Goal: Entertainment & Leisure: Consume media (video, audio)

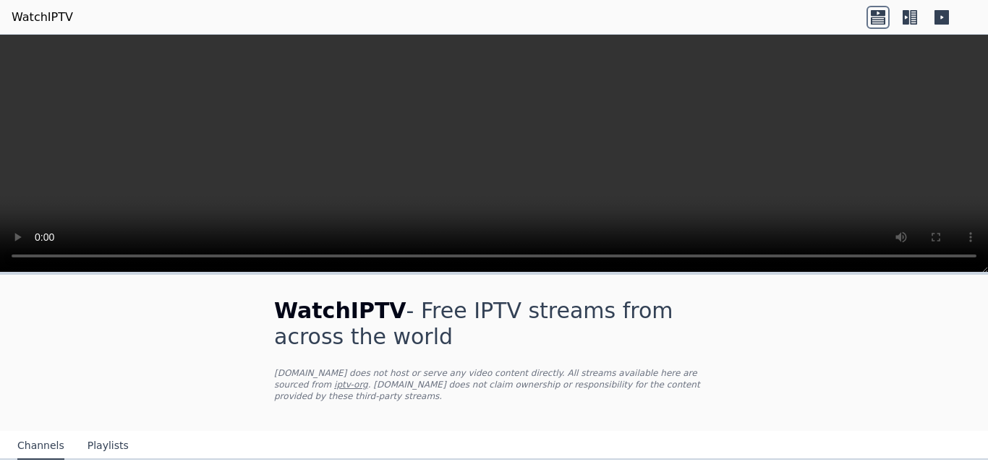
click at [714, 136] on video at bounding box center [494, 154] width 988 height 238
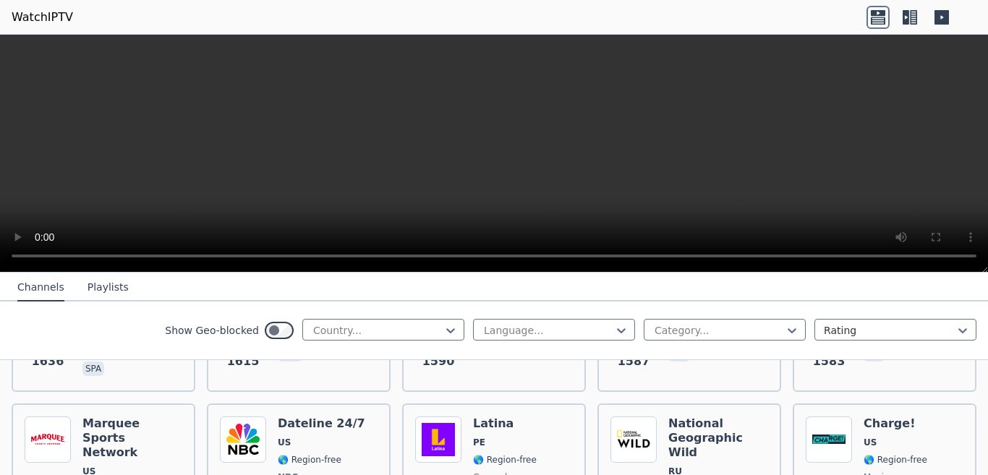
scroll to position [1602, 0]
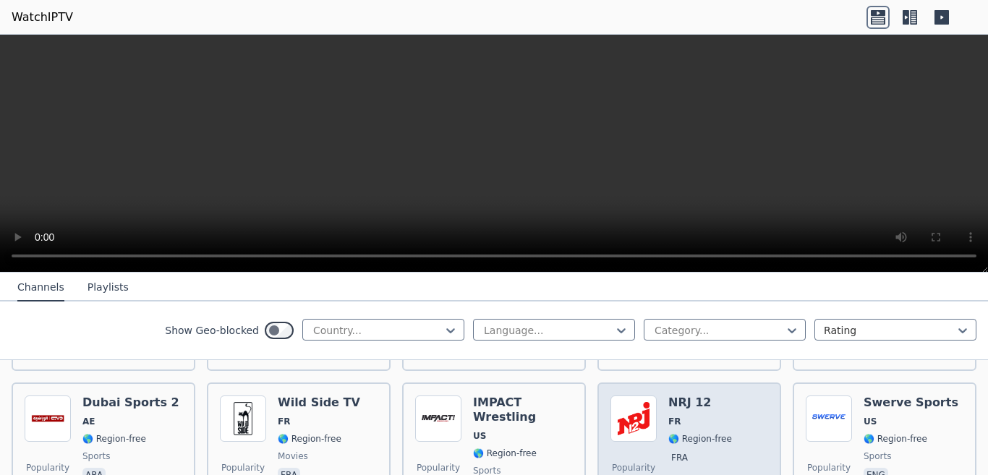
click at [734, 403] on div "Popularity 1366 NRJ 12 FR 🌎 Region-free fra" at bounding box center [689, 448] width 158 height 104
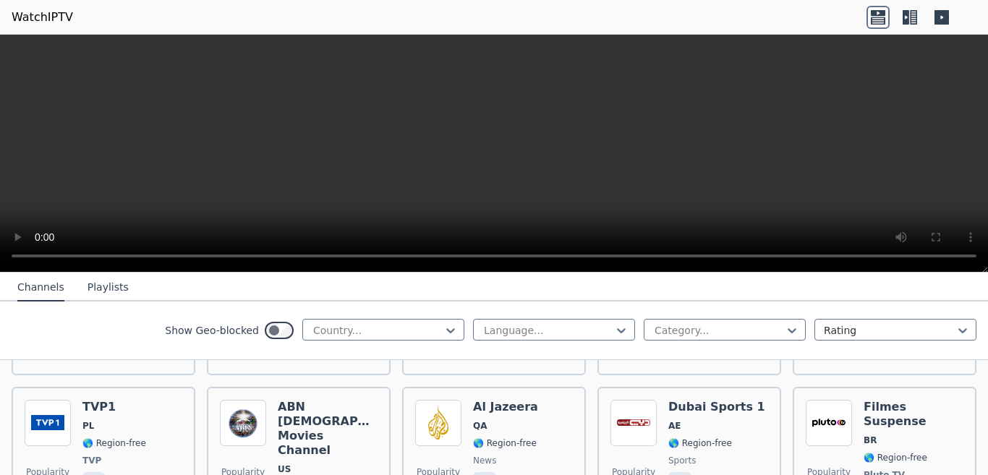
scroll to position [3755, 0]
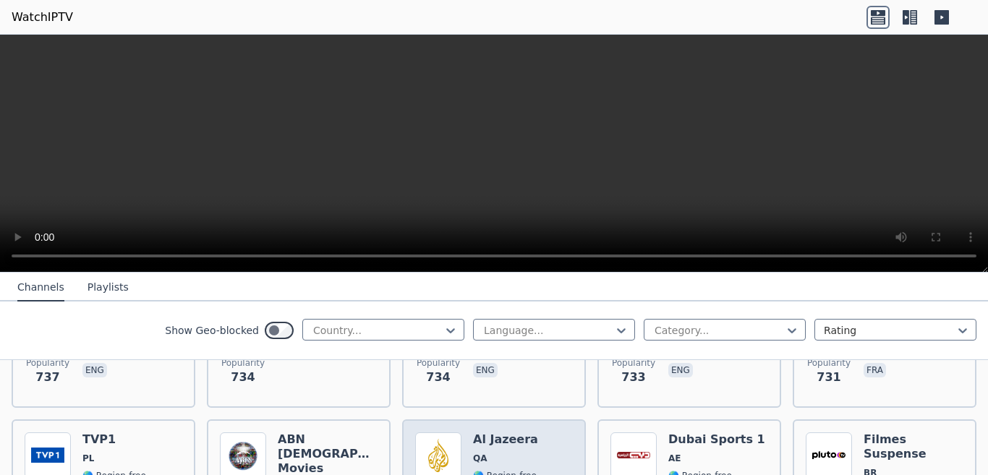
click at [497, 432] on h6 "Al Jazeera" at bounding box center [505, 439] width 65 height 14
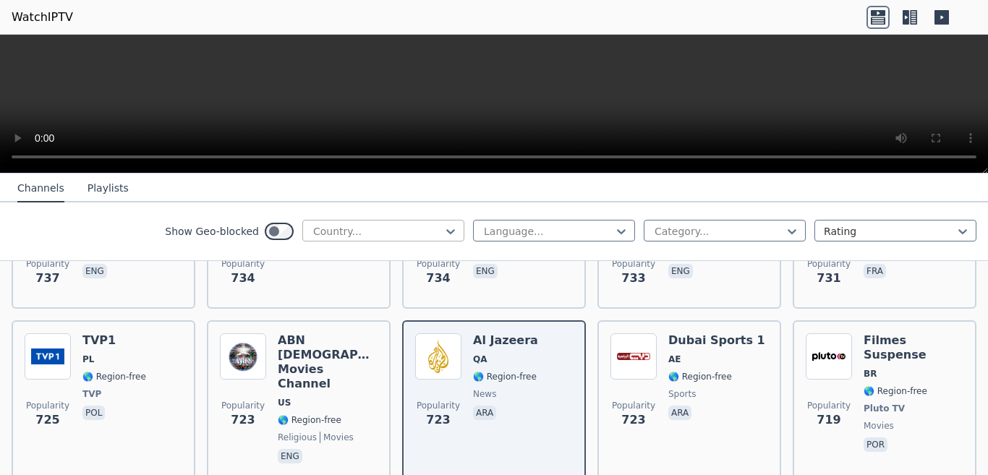
click at [377, 232] on div at bounding box center [378, 231] width 132 height 14
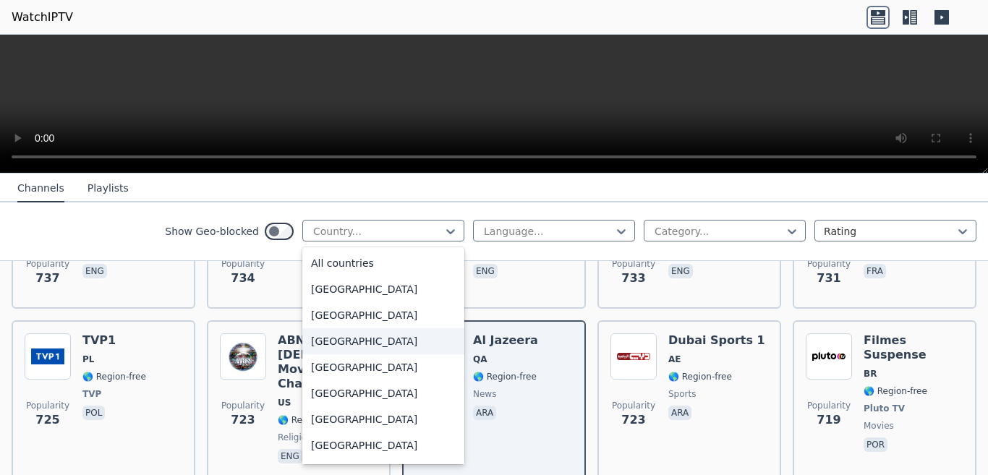
click at [337, 354] on div "[GEOGRAPHIC_DATA]" at bounding box center [383, 341] width 162 height 26
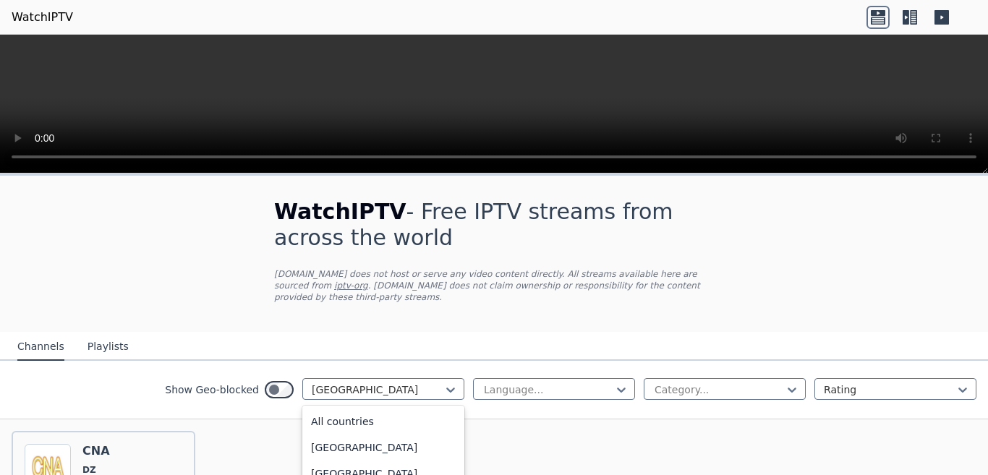
click at [159, 373] on div "Show Geo-blocked option [GEOGRAPHIC_DATA], selected. 206 results available. Use…" at bounding box center [494, 390] width 988 height 59
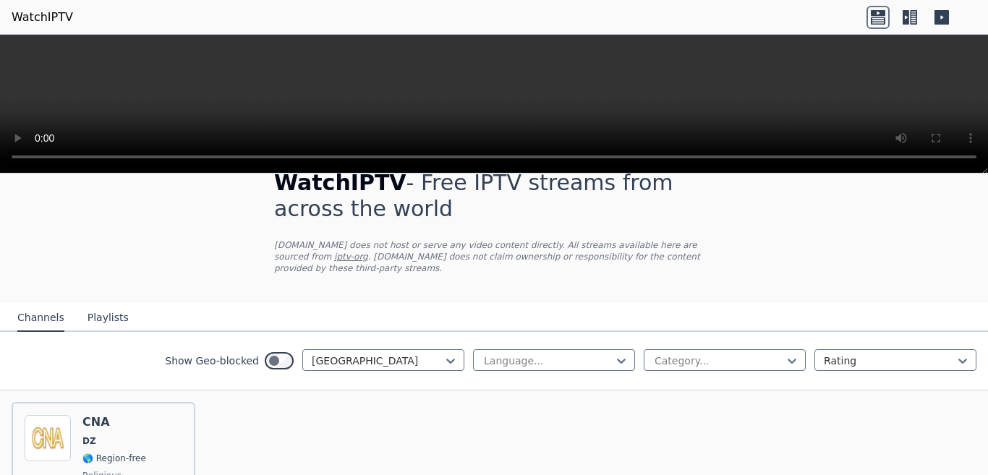
scroll to position [135, 0]
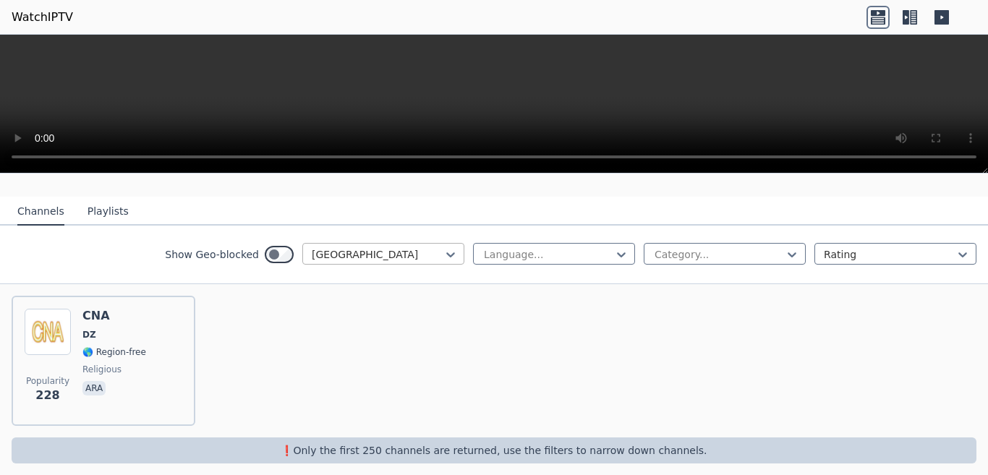
click at [338, 250] on div at bounding box center [378, 254] width 132 height 14
type input "*"
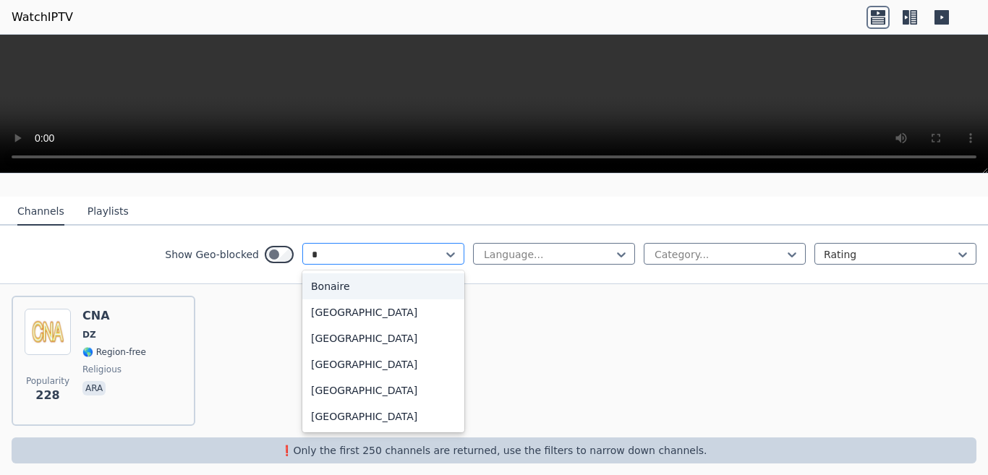
type input "**"
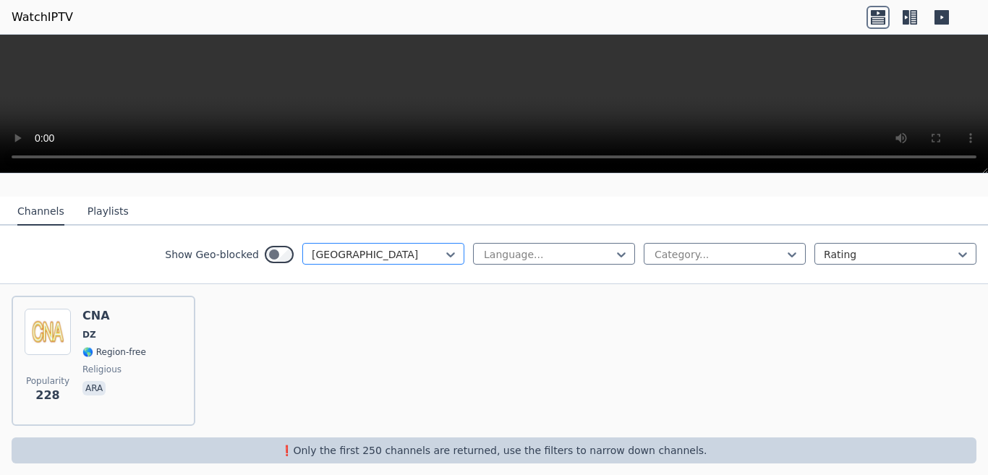
click at [338, 250] on div at bounding box center [378, 254] width 132 height 14
click at [344, 252] on div at bounding box center [378, 254] width 132 height 14
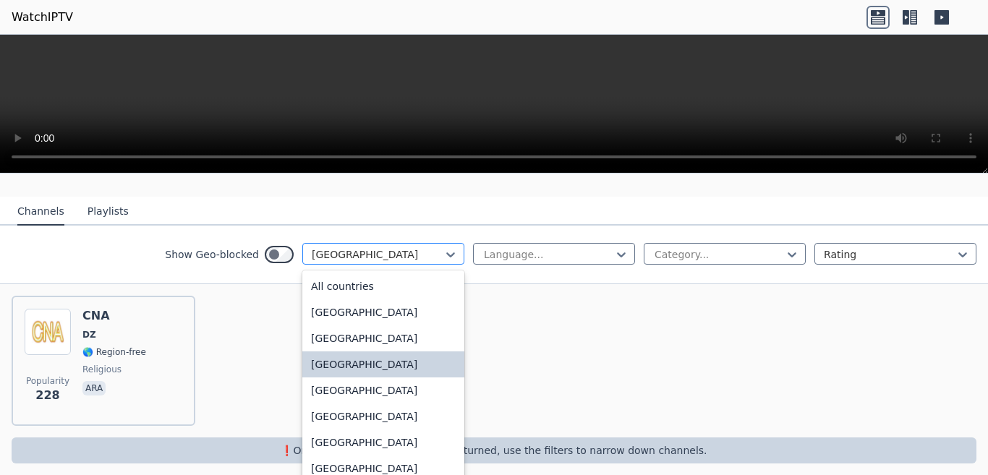
click at [344, 252] on div at bounding box center [378, 254] width 132 height 14
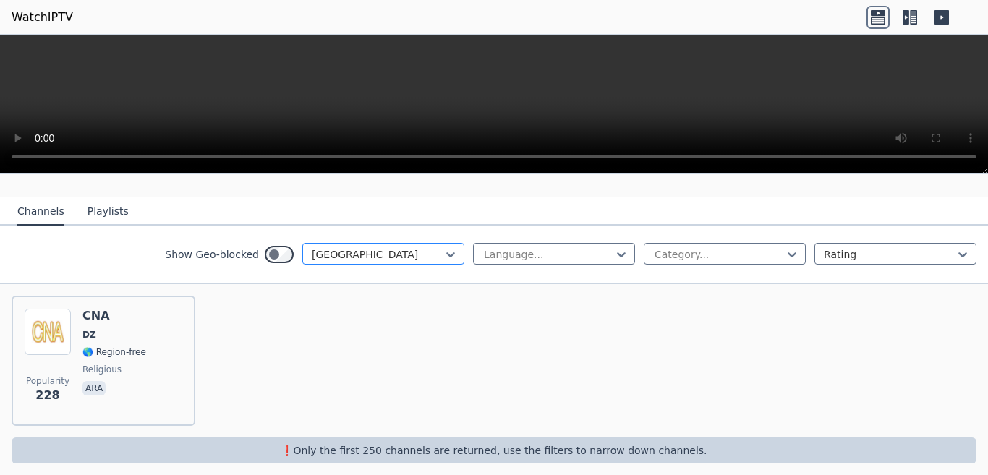
click at [344, 252] on div at bounding box center [378, 254] width 132 height 14
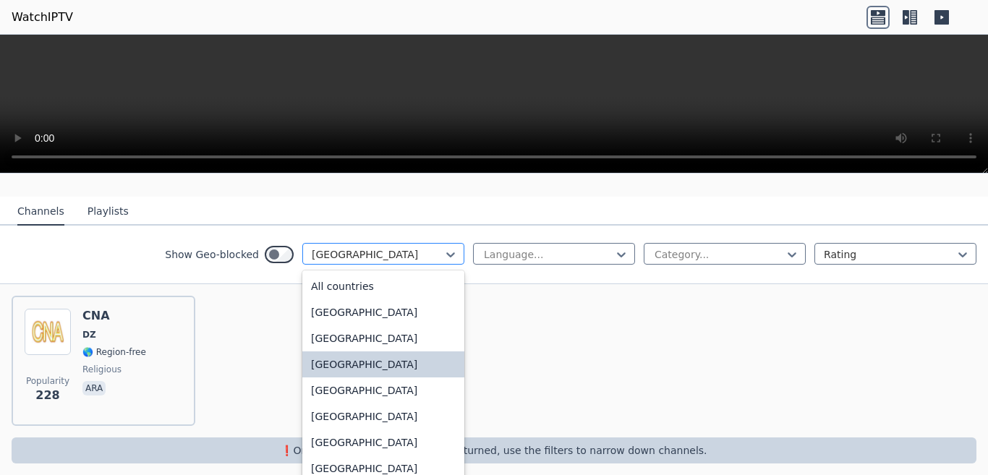
click at [344, 252] on div at bounding box center [378, 254] width 132 height 14
click at [443, 247] on icon at bounding box center [450, 254] width 14 height 14
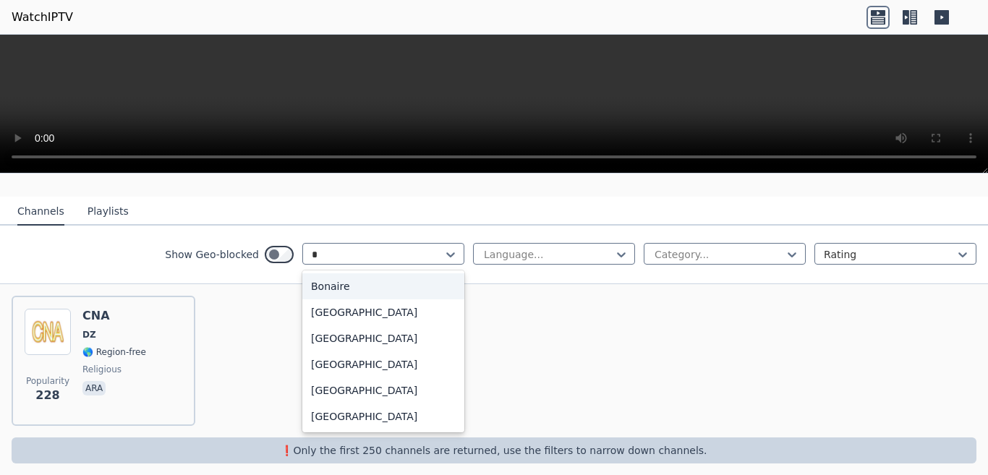
type input "**"
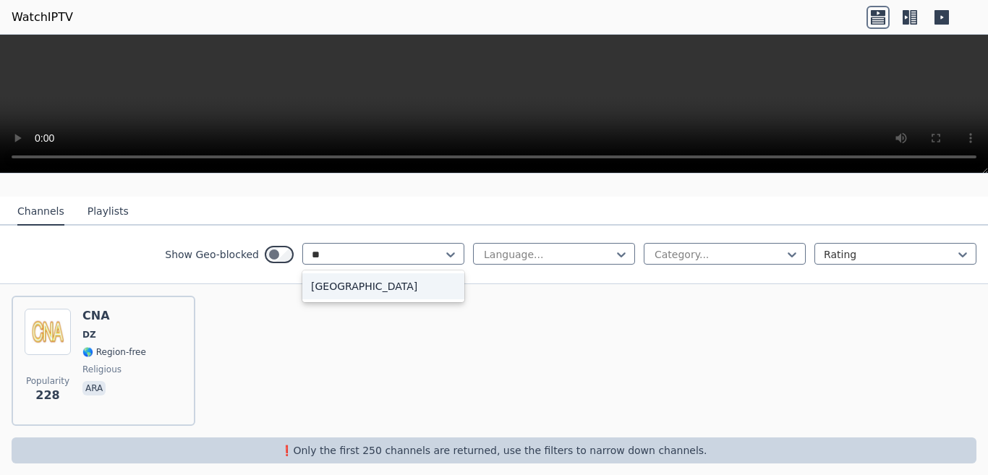
click at [380, 275] on div "[GEOGRAPHIC_DATA]" at bounding box center [383, 286] width 162 height 26
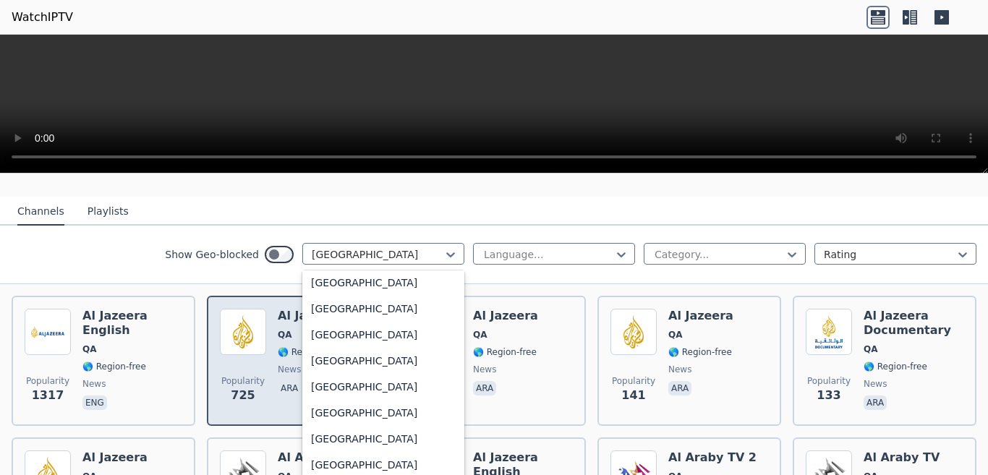
scroll to position [4244, 0]
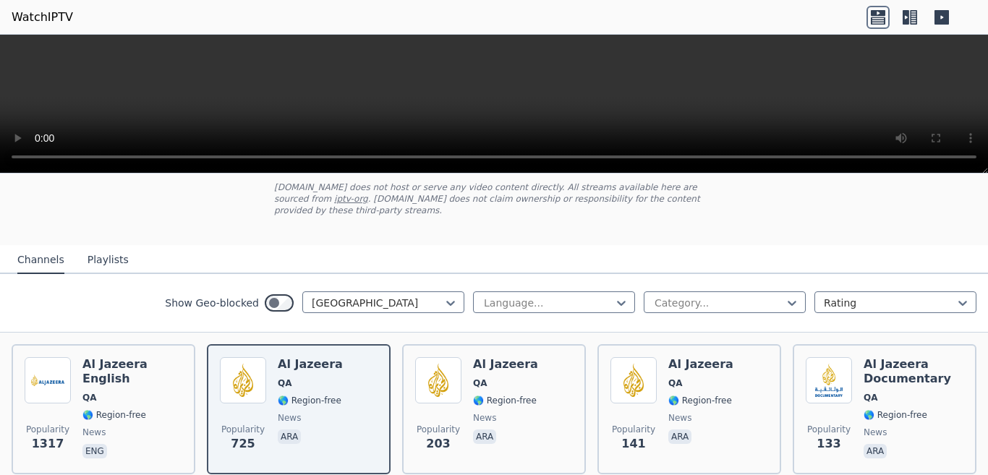
scroll to position [116, 0]
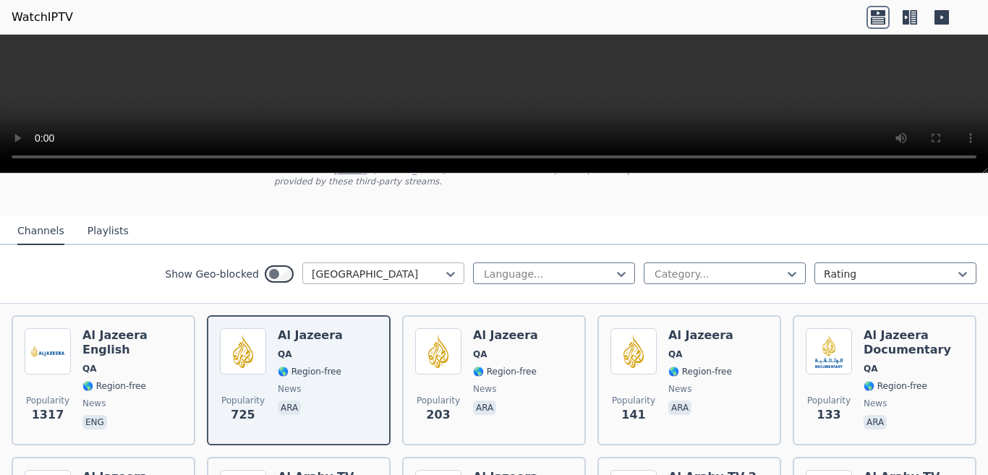
click at [375, 270] on div at bounding box center [378, 274] width 132 height 14
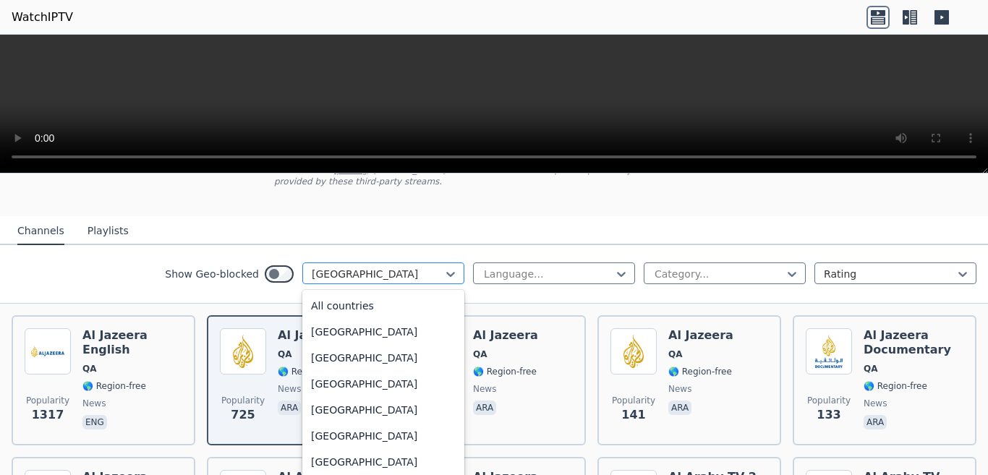
scroll to position [4209, 0]
click at [312, 268] on div at bounding box center [378, 274] width 132 height 14
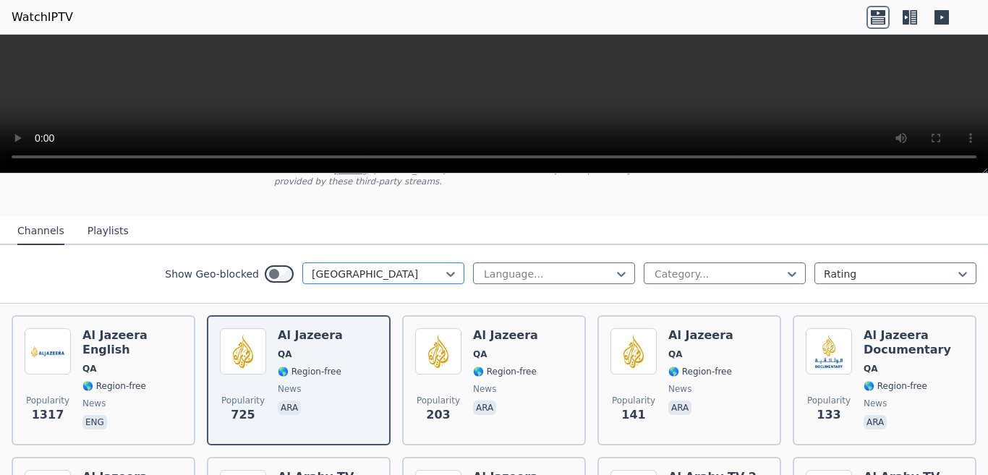
click at [318, 276] on div "[GEOGRAPHIC_DATA]" at bounding box center [378, 274] width 132 height 14
drag, startPoint x: 335, startPoint y: 247, endPoint x: 335, endPoint y: 257, distance: 10.1
click at [335, 257] on div "Show Geo-blocked Qatar Language... Category... Rating" at bounding box center [494, 274] width 988 height 59
click at [335, 267] on div at bounding box center [378, 274] width 132 height 14
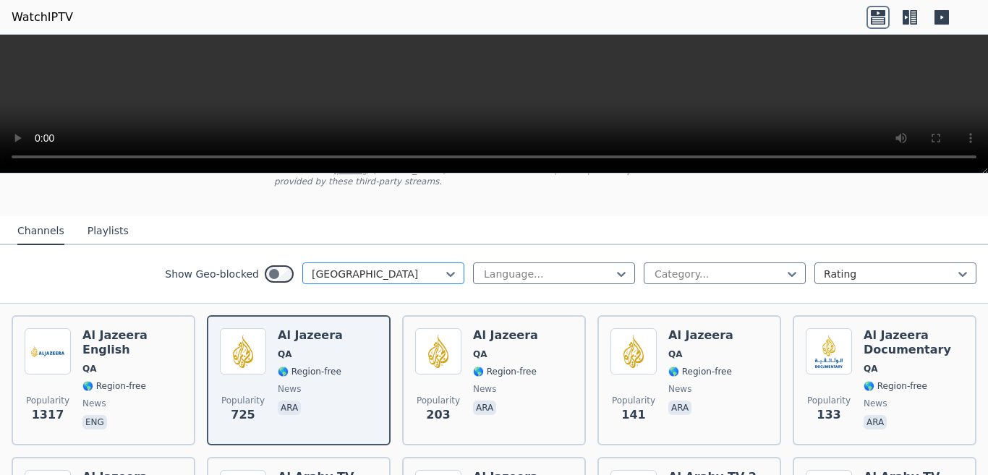
click at [335, 267] on div at bounding box center [378, 274] width 132 height 14
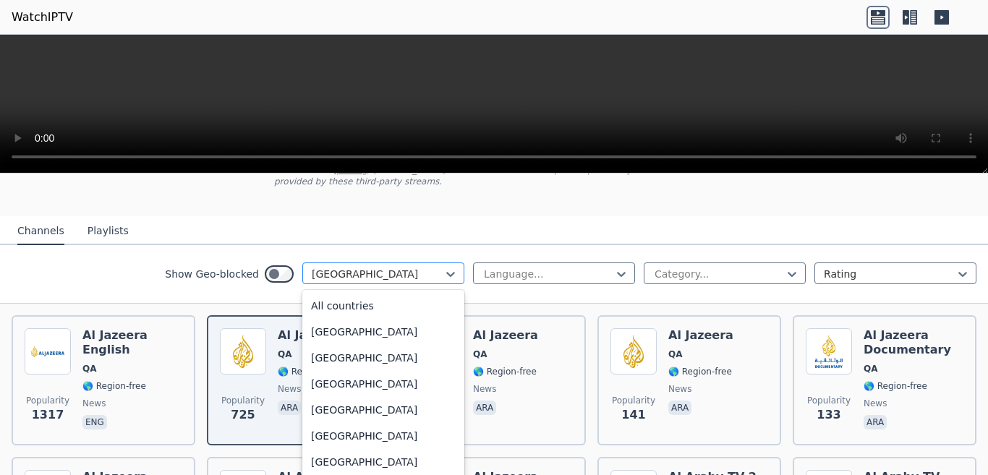
click at [335, 267] on div at bounding box center [378, 274] width 132 height 14
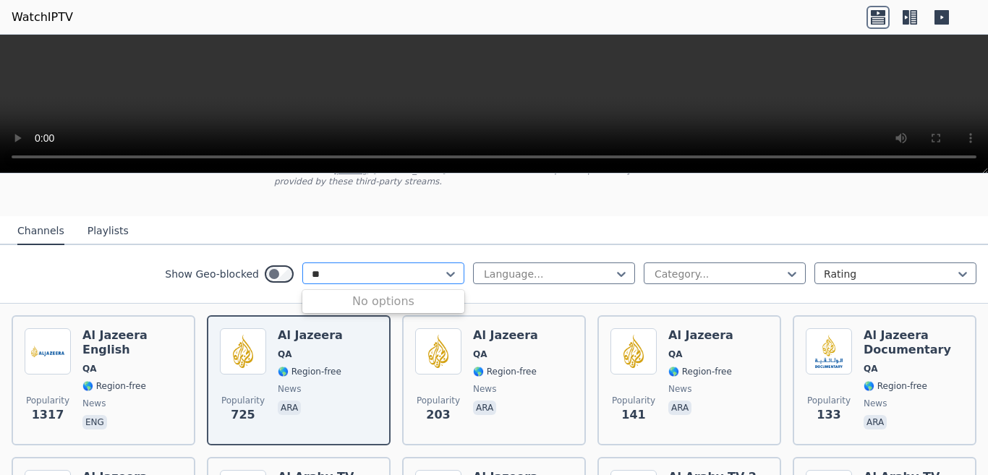
type input "*"
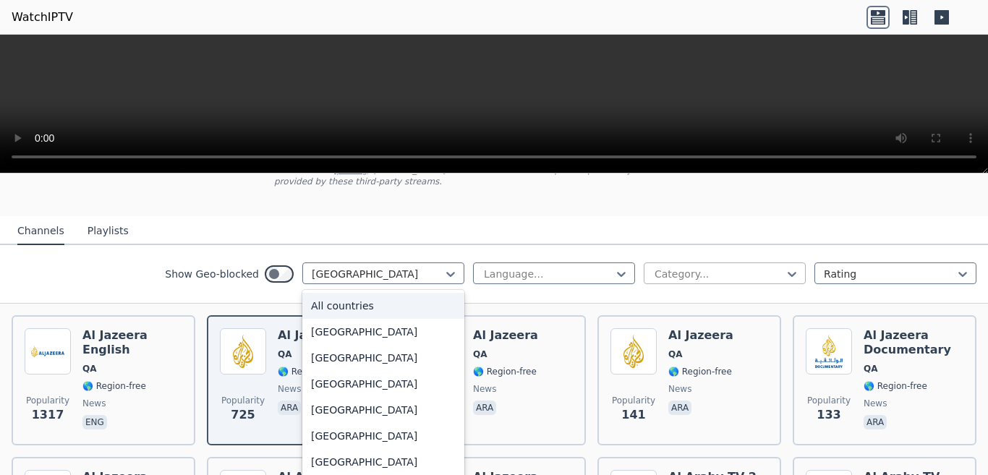
click at [653, 275] on div "Category..." at bounding box center [719, 274] width 132 height 14
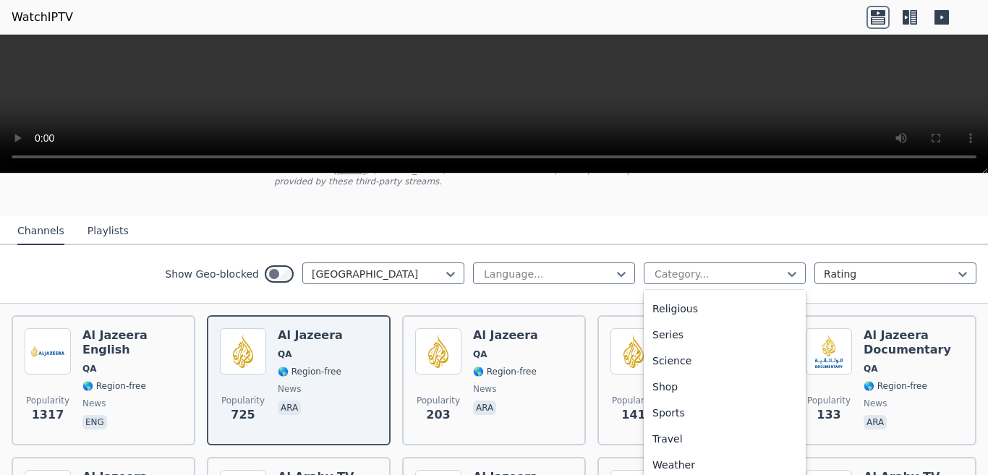
scroll to position [596, 0]
click at [713, 400] on div "Sports" at bounding box center [725, 413] width 162 height 26
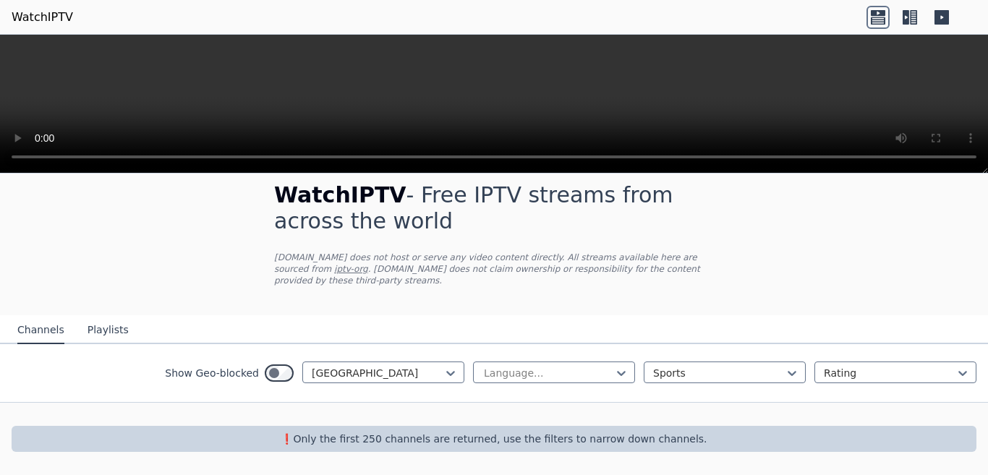
scroll to position [5, 0]
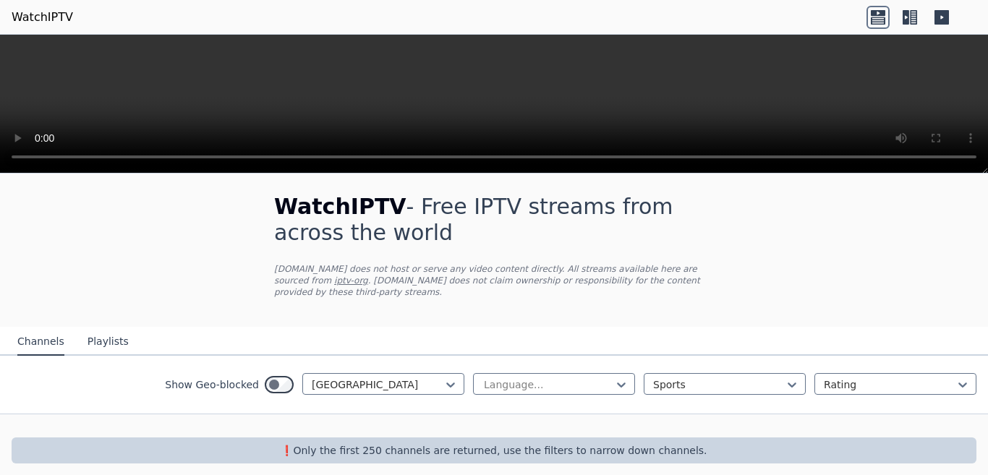
click at [94, 328] on button "Playlists" at bounding box center [107, 341] width 41 height 27
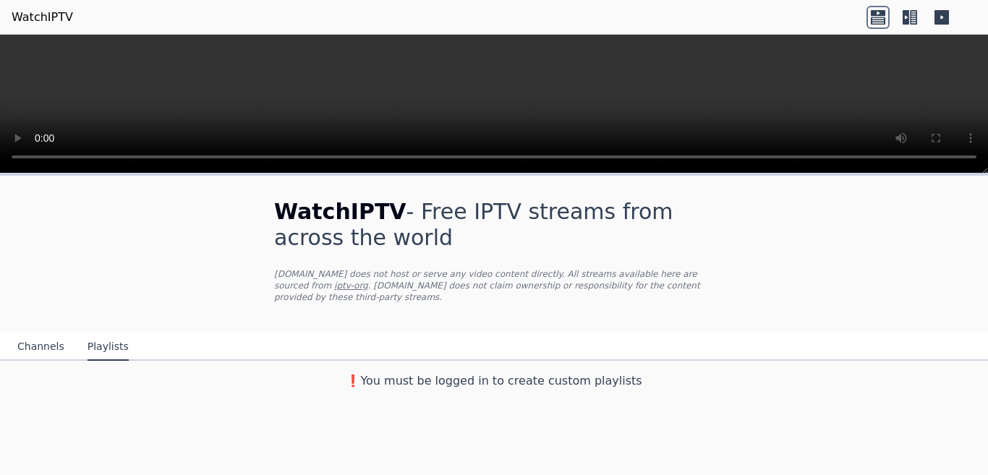
click at [33, 337] on button "Channels" at bounding box center [40, 346] width 47 height 27
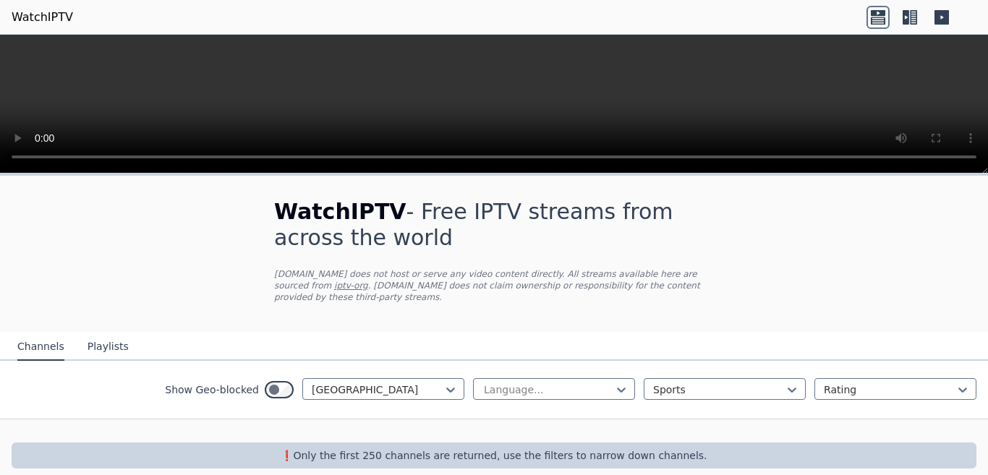
click at [33, 337] on button "Channels" at bounding box center [40, 346] width 47 height 27
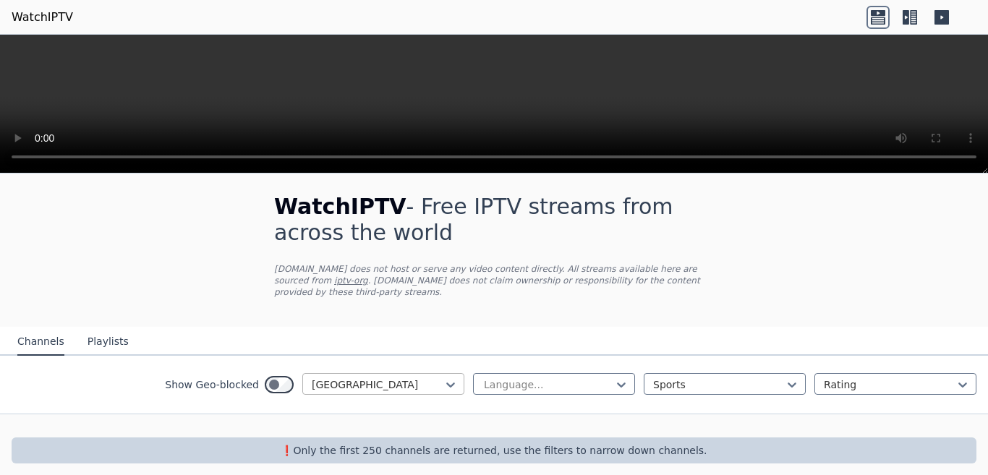
click at [379, 377] on div at bounding box center [378, 384] width 132 height 14
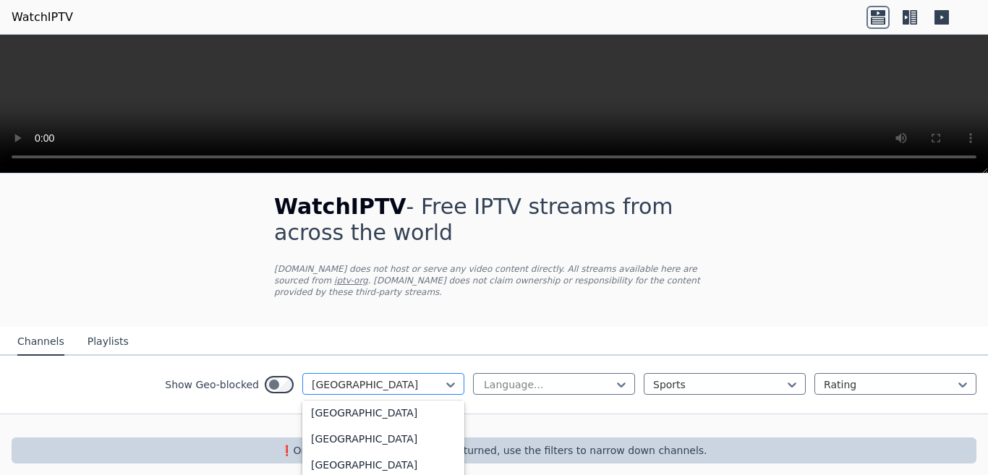
click at [379, 377] on div at bounding box center [378, 384] width 132 height 14
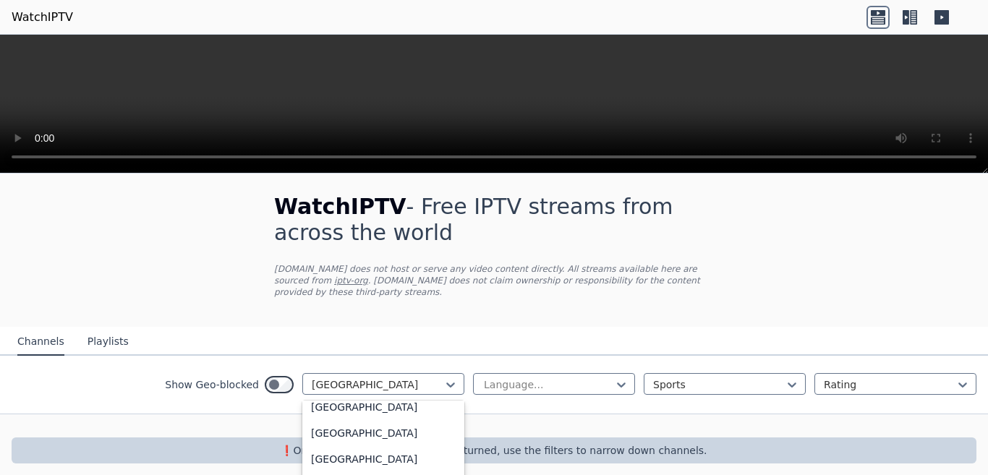
scroll to position [4556, 0]
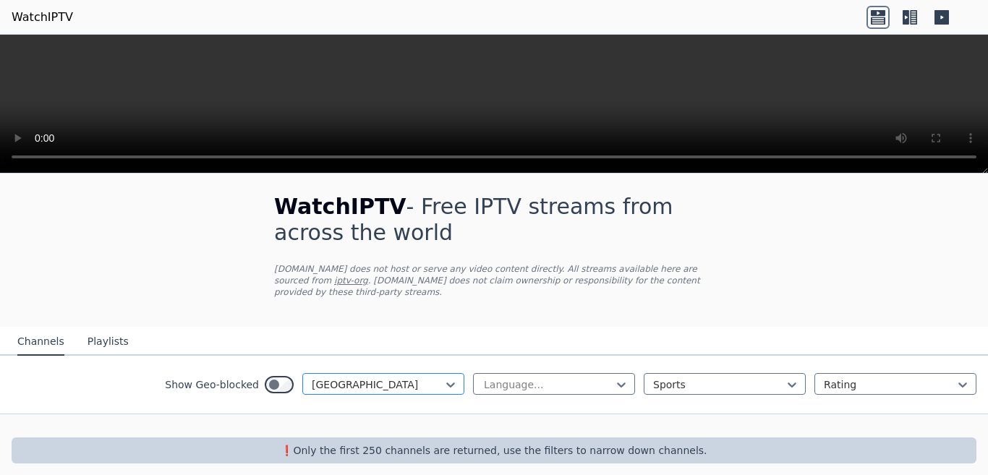
drag, startPoint x: 385, startPoint y: 362, endPoint x: 380, endPoint y: 385, distance: 23.7
click at [380, 385] on div "[GEOGRAPHIC_DATA]" at bounding box center [378, 384] width 132 height 14
click at [387, 377] on div at bounding box center [378, 384] width 132 height 14
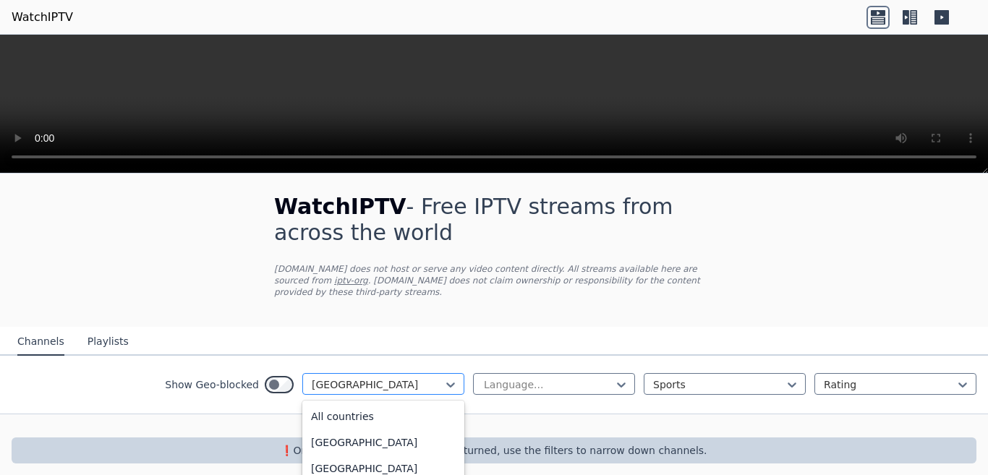
scroll to position [4209, 0]
type input "*"
drag, startPoint x: 387, startPoint y: 369, endPoint x: 375, endPoint y: 396, distance: 29.4
click at [375, 396] on div "Show Geo-blocked Qatar Language... Sports Rating" at bounding box center [494, 385] width 988 height 59
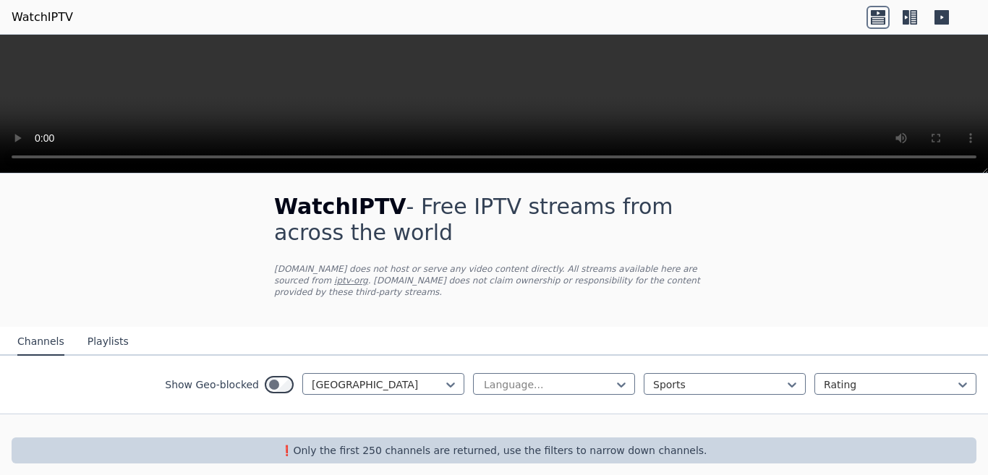
click at [375, 396] on div "Show Geo-blocked Qatar Language... Sports Rating" at bounding box center [494, 385] width 988 height 59
click at [363, 380] on div at bounding box center [378, 384] width 132 height 14
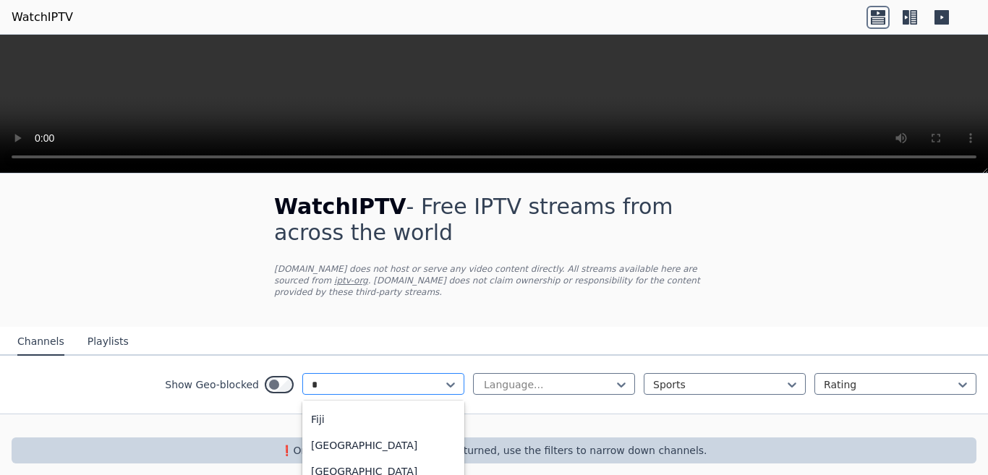
type input "**"
click at [343, 437] on div "[GEOGRAPHIC_DATA]" at bounding box center [383, 443] width 162 height 26
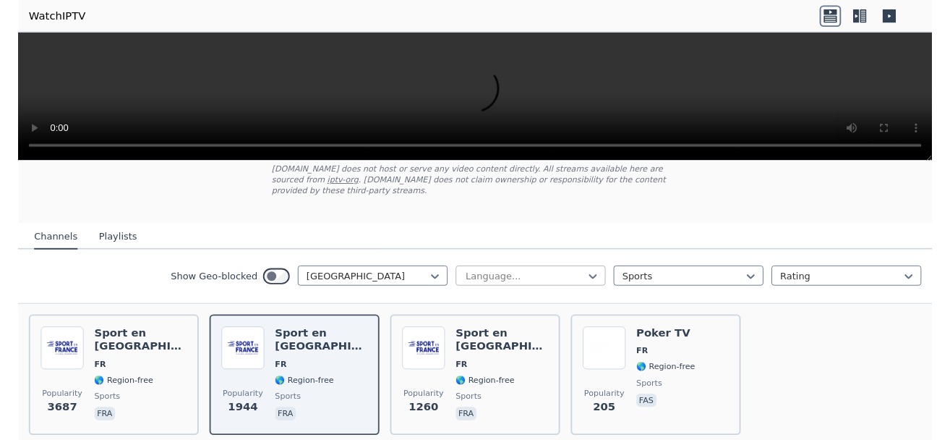
scroll to position [135, 0]
